Goal: Information Seeking & Learning: Compare options

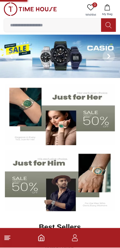
click at [97, 126] on img at bounding box center [60, 114] width 110 height 61
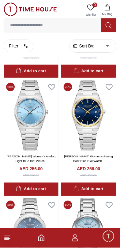
scroll to position [943, 0]
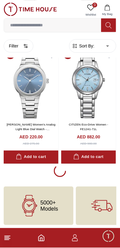
scroll to position [1090, 0]
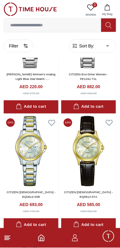
scroll to position [1212, 0]
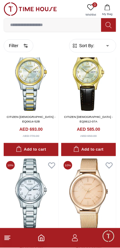
click at [76, 24] on input at bounding box center [52, 25] width 97 height 12
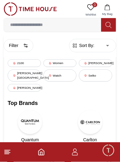
click at [28, 74] on div "[PERSON_NAME][GEOGRAPHIC_DATA]" at bounding box center [24, 76] width 33 height 12
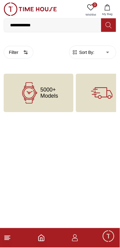
click at [75, 23] on input "**********" at bounding box center [52, 25] width 97 height 12
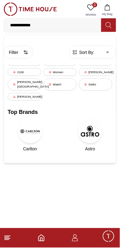
click at [77, 25] on input "**********" at bounding box center [52, 25] width 97 height 12
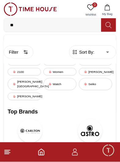
type input "*"
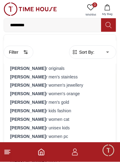
type input "**********"
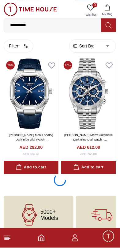
scroll to position [1089, 0]
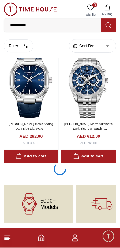
scroll to position [1090, 0]
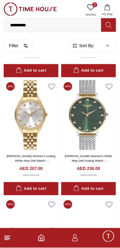
scroll to position [3179, 0]
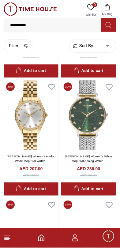
click at [93, 145] on img at bounding box center [88, 115] width 55 height 70
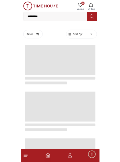
scroll to position [1033, 0]
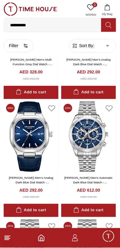
click at [75, 23] on input "**********" at bounding box center [52, 25] width 97 height 12
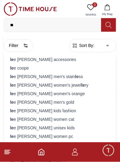
type input "*"
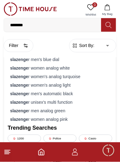
type input "*********"
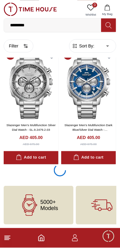
scroll to position [1090, 0]
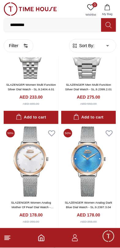
scroll to position [3424, 0]
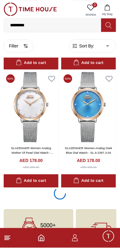
scroll to position [3449, 0]
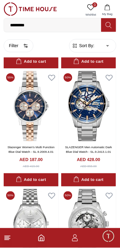
scroll to position [3189, 0]
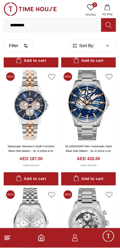
click at [42, 127] on img at bounding box center [31, 105] width 55 height 70
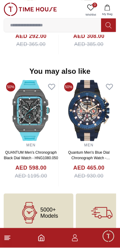
scroll to position [594, 0]
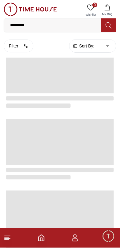
scroll to position [1033, 0]
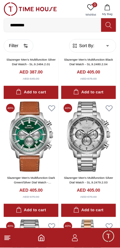
click at [72, 26] on input "*********" at bounding box center [52, 25] width 97 height 12
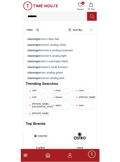
scroll to position [915, 0]
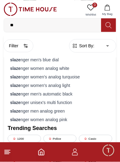
type input "*"
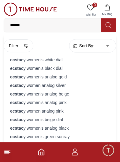
type input "*******"
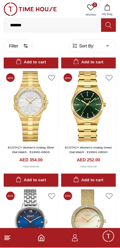
scroll to position [822, 0]
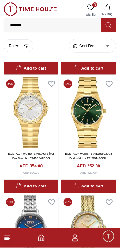
click at [90, 140] on img at bounding box center [88, 112] width 55 height 70
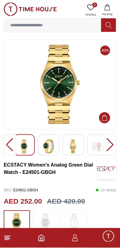
click at [68, 115] on img at bounding box center [60, 84] width 102 height 79
click at [68, 103] on img at bounding box center [60, 84] width 102 height 79
click at [68, 88] on img at bounding box center [60, 84] width 102 height 79
click at [108, 149] on div at bounding box center [110, 144] width 12 height 21
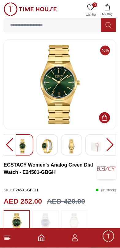
click at [48, 147] on img at bounding box center [47, 146] width 11 height 14
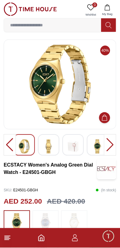
click at [110, 145] on div at bounding box center [110, 144] width 12 height 21
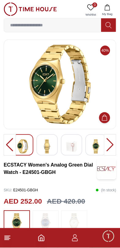
click at [109, 144] on div at bounding box center [110, 144] width 12 height 21
click at [89, 147] on div at bounding box center [95, 144] width 21 height 21
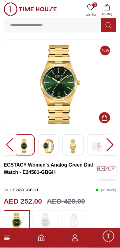
click at [75, 146] on img at bounding box center [73, 146] width 11 height 14
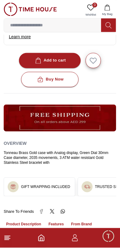
scroll to position [260, 0]
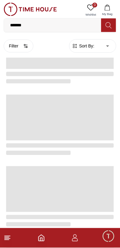
scroll to position [822, 0]
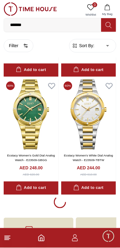
scroll to position [1090, 0]
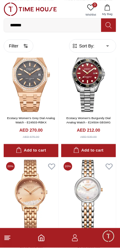
scroll to position [1446, 0]
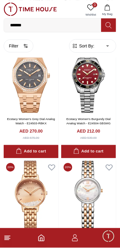
click at [36, 112] on img at bounding box center [31, 77] width 55 height 70
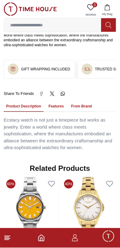
scroll to position [376, 0]
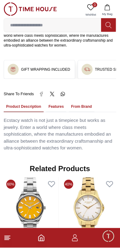
click at [56, 102] on button "Features" at bounding box center [56, 107] width 20 height 10
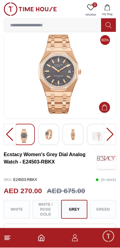
scroll to position [8, 0]
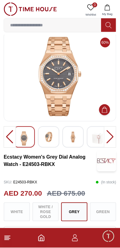
click at [106, 133] on div at bounding box center [110, 136] width 12 height 21
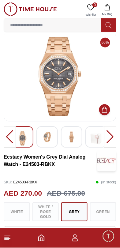
click at [109, 135] on div at bounding box center [110, 136] width 12 height 21
click at [110, 136] on div at bounding box center [110, 136] width 12 height 21
click at [49, 137] on img at bounding box center [47, 136] width 11 height 11
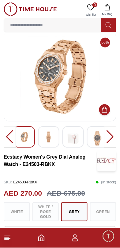
click at [92, 139] on img at bounding box center [97, 138] width 11 height 14
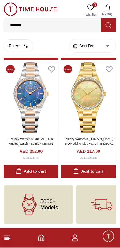
scroll to position [2613, 0]
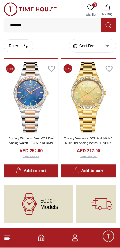
scroll to position [1090, 0]
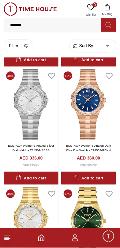
click at [18, 44] on button "Filter" at bounding box center [19, 45] width 30 height 13
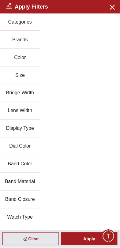
scroll to position [31, 0]
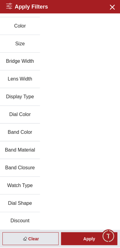
click at [32, 220] on button "Discount" at bounding box center [20, 221] width 40 height 18
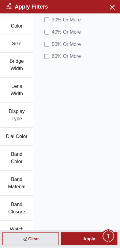
click at [76, 44] on span "50 % Or More" at bounding box center [66, 44] width 29 height 7
click at [91, 242] on div "Apply" at bounding box center [89, 238] width 56 height 13
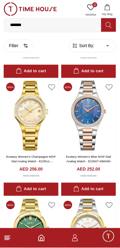
scroll to position [229, 0]
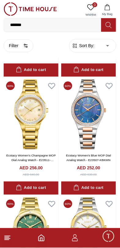
click at [87, 142] on img at bounding box center [88, 114] width 55 height 70
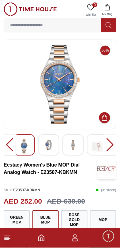
click at [51, 150] on img at bounding box center [48, 144] width 11 height 11
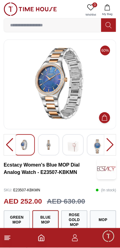
click at [93, 141] on img at bounding box center [97, 146] width 11 height 14
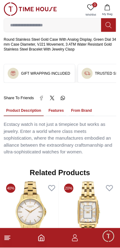
scroll to position [369, 0]
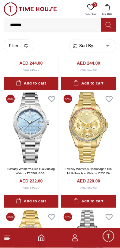
scroll to position [569, 0]
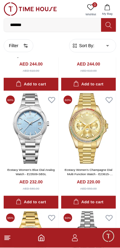
click at [86, 151] on img at bounding box center [88, 128] width 55 height 70
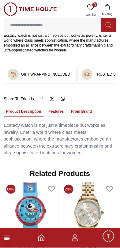
scroll to position [369, 0]
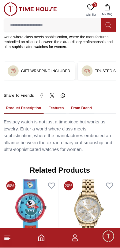
click at [54, 103] on button "Features" at bounding box center [56, 108] width 20 height 10
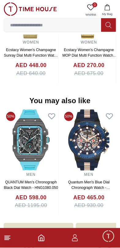
scroll to position [567, 0]
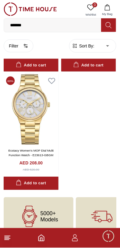
scroll to position [825, 0]
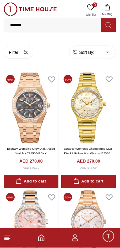
click at [20, 54] on button "Filter" at bounding box center [19, 52] width 30 height 13
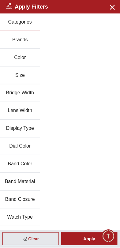
click at [26, 40] on button "Brands" at bounding box center [20, 40] width 40 height 18
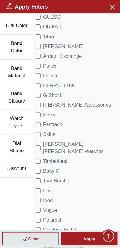
scroll to position [142, 0]
click at [76, 146] on span "[PERSON_NAME] [PERSON_NAME] Watches" at bounding box center [80, 148] width 74 height 15
click at [88, 241] on div "Apply" at bounding box center [89, 238] width 56 height 13
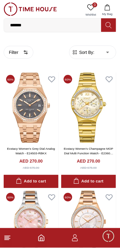
click at [17, 53] on button "Filter" at bounding box center [19, 52] width 30 height 13
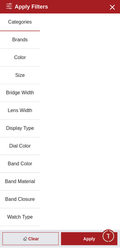
click at [34, 41] on button "Brands" at bounding box center [20, 40] width 40 height 18
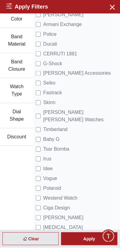
scroll to position [182, 0]
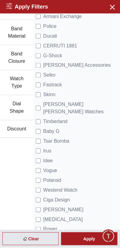
click at [50, 103] on span "[PERSON_NAME] [PERSON_NAME] Watches" at bounding box center [80, 108] width 74 height 15
click at [86, 239] on div "Apply" at bounding box center [89, 238] width 56 height 13
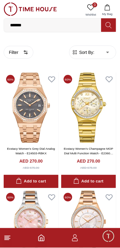
click at [21, 50] on button "Filter" at bounding box center [19, 52] width 30 height 13
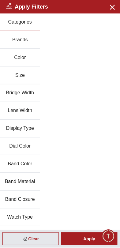
click at [111, 6] on icon "button" at bounding box center [112, 7] width 4 height 4
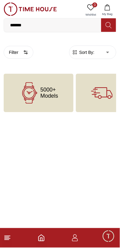
click at [68, 22] on input "*******" at bounding box center [52, 25] width 97 height 12
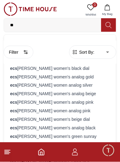
type input "*"
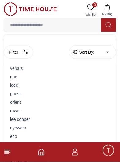
click at [20, 50] on button "Filter" at bounding box center [19, 52] width 30 height 13
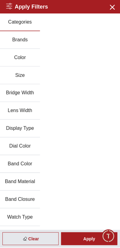
click at [32, 41] on button "Brands" at bounding box center [20, 40] width 40 height 18
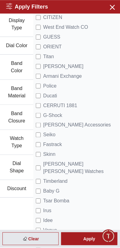
scroll to position [123, 0]
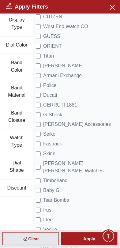
click at [89, 164] on span "[PERSON_NAME] [PERSON_NAME] Watches" at bounding box center [80, 167] width 74 height 15
click at [84, 240] on div "Apply" at bounding box center [89, 238] width 56 height 13
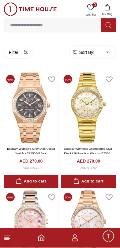
click at [63, 23] on input at bounding box center [52, 25] width 97 height 12
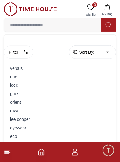
click at [24, 56] on button "Filter" at bounding box center [19, 52] width 30 height 13
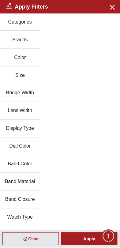
click at [35, 45] on button "Brands" at bounding box center [20, 40] width 40 height 18
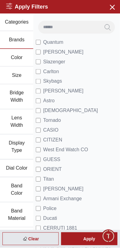
click at [72, 44] on li "Quantum" at bounding box center [77, 42] width 82 height 10
click at [52, 43] on span "Quantum" at bounding box center [53, 42] width 20 height 7
click at [93, 241] on div "Apply" at bounding box center [89, 238] width 56 height 13
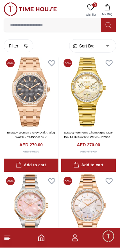
scroll to position [16, 0]
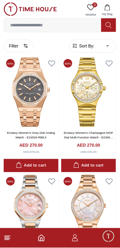
click at [19, 43] on button "Filter" at bounding box center [19, 45] width 30 height 13
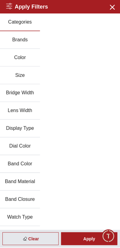
click at [34, 45] on button "Brands" at bounding box center [20, 40] width 40 height 18
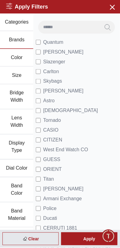
click at [109, 9] on icon "button" at bounding box center [112, 7] width 8 height 8
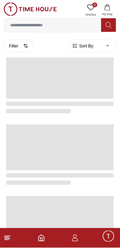
click at [76, 24] on input at bounding box center [52, 25] width 97 height 12
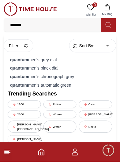
type input "*******"
click at [107, 25] on icon at bounding box center [108, 25] width 6 height 7
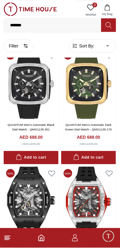
scroll to position [142, 0]
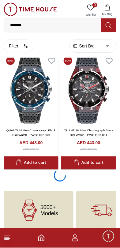
scroll to position [1081, 0]
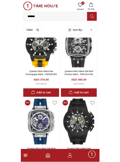
scroll to position [2613, 0]
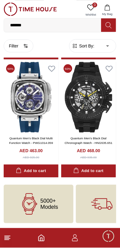
click at [55, 27] on input "*******" at bounding box center [52, 25] width 97 height 12
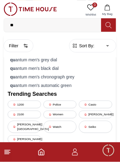
type input "*"
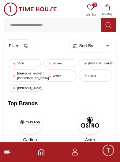
click at [22, 47] on button "Filter" at bounding box center [19, 45] width 30 height 13
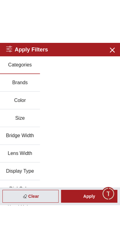
scroll to position [2541, 0]
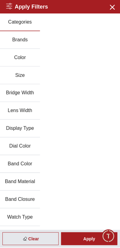
click at [29, 38] on button "Brands" at bounding box center [20, 40] width 40 height 18
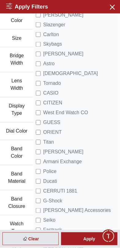
scroll to position [39, 0]
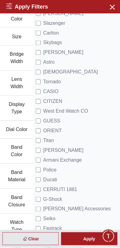
click at [111, 9] on icon "button" at bounding box center [112, 7] width 8 height 8
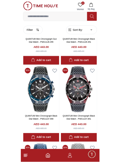
scroll to position [1059, 0]
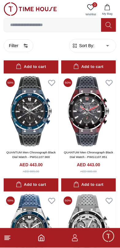
click at [75, 26] on input at bounding box center [52, 25] width 97 height 12
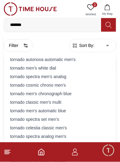
type input "*******"
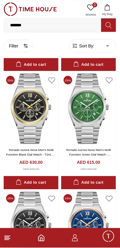
scroll to position [814, 0]
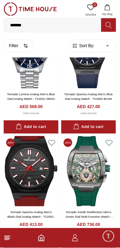
scroll to position [3405, 0]
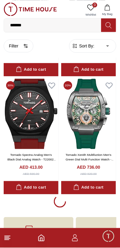
scroll to position [3444, 0]
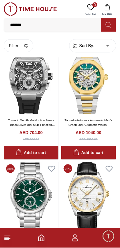
scroll to position [5729, 0]
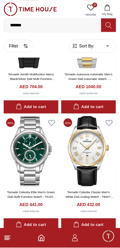
scroll to position [5809, 0]
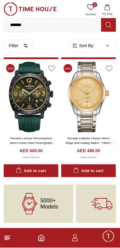
scroll to position [6032, 0]
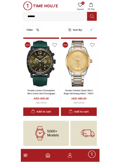
scroll to position [5809, 0]
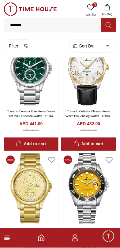
click at [56, 24] on input "*******" at bounding box center [52, 25] width 97 height 12
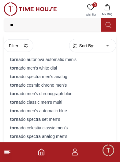
type input "*"
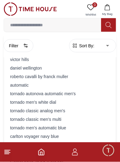
click at [22, 45] on button "Filter" at bounding box center [19, 45] width 30 height 13
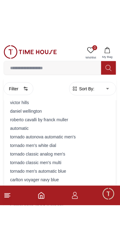
scroll to position [5655, 0]
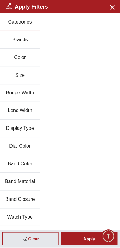
click at [30, 42] on button "Brands" at bounding box center [20, 40] width 40 height 18
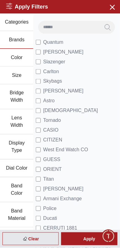
scroll to position [1033, 0]
click at [108, 9] on icon "button" at bounding box center [112, 7] width 8 height 8
click at [111, 5] on button "My Bag" at bounding box center [107, 10] width 18 height 16
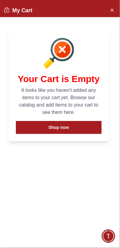
click at [65, 26] on div "Your Cart is Empty It looks like you haven't added any items to your cart yet. …" at bounding box center [58, 85] width 115 height 125
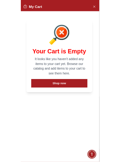
scroll to position [5697, 0]
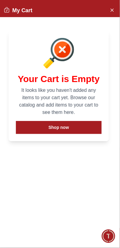
click at [114, 10] on icon "Close Account" at bounding box center [111, 10] width 5 height 8
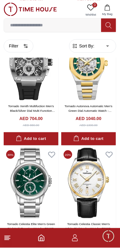
click at [71, 24] on input at bounding box center [52, 25] width 97 height 12
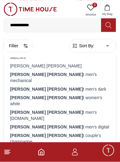
type input "**********"
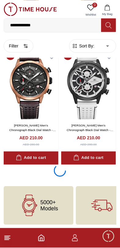
scroll to position [1090, 0]
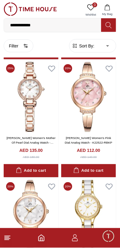
scroll to position [3364, 0]
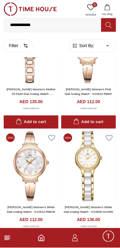
scroll to position [3455, 0]
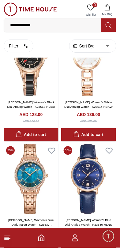
scroll to position [5723, 0]
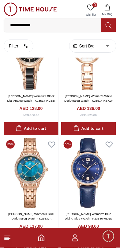
scroll to position [5825, 0]
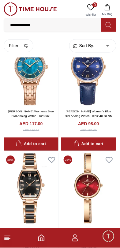
scroll to position [3455, 0]
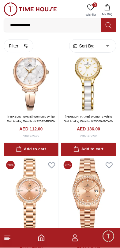
click at [75, 25] on input "**********" at bounding box center [52, 25] width 97 height 12
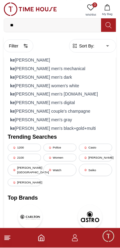
type input "*"
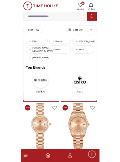
scroll to position [3439, 0]
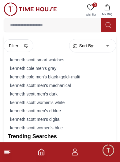
click at [22, 48] on button "Filter" at bounding box center [19, 45] width 30 height 13
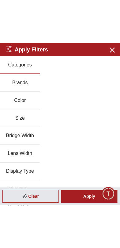
scroll to position [3351, 0]
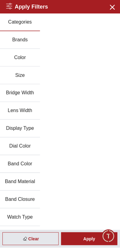
click at [34, 39] on button "Brands" at bounding box center [20, 40] width 40 height 18
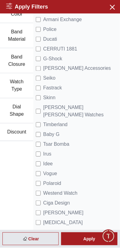
scroll to position [182, 0]
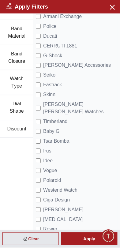
click at [112, 9] on icon "button" at bounding box center [112, 7] width 8 height 8
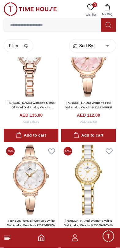
scroll to position [1073, 0]
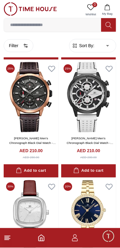
click at [75, 24] on input at bounding box center [52, 25] width 97 height 12
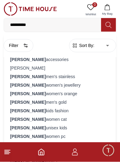
type input "**********"
click at [63, 61] on div "[PERSON_NAME] accessories" at bounding box center [60, 60] width 105 height 9
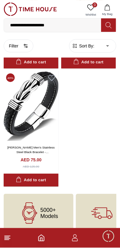
scroll to position [484, 0]
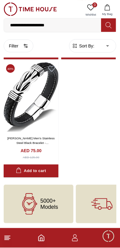
scroll to position [1033, 0]
